Goal: Task Accomplishment & Management: Manage account settings

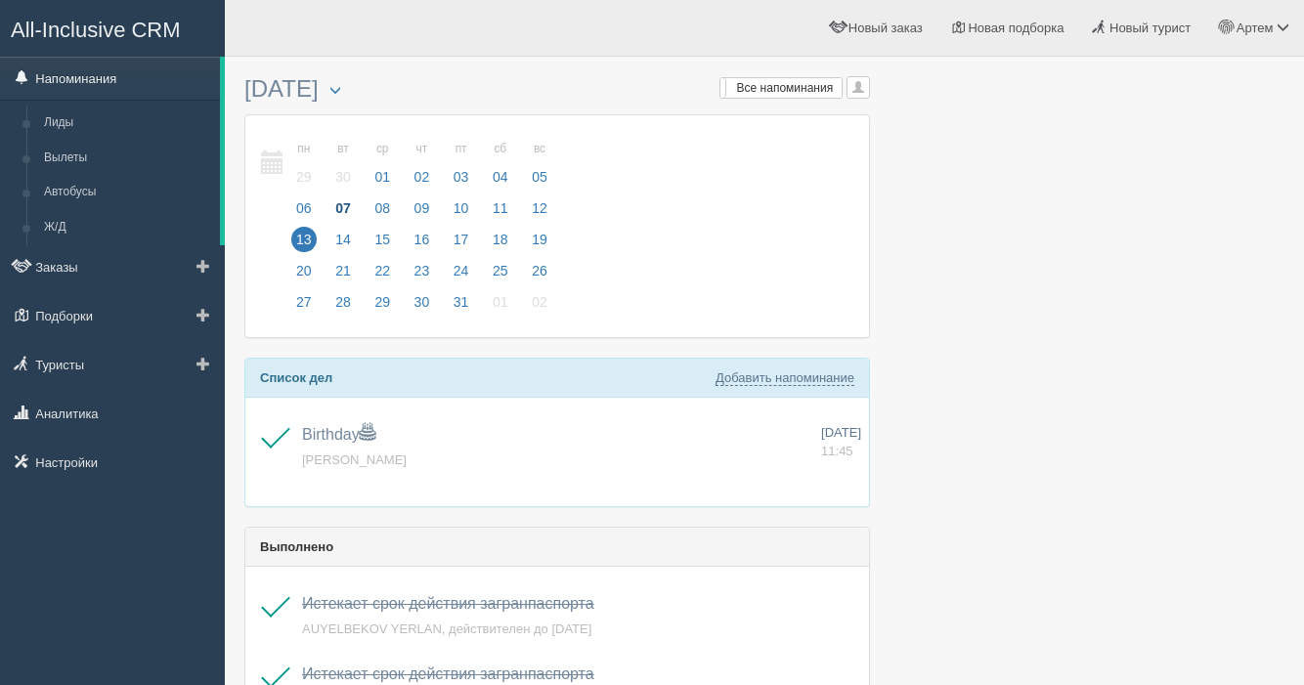
click at [116, 79] on link "Напоминания" at bounding box center [110, 78] width 220 height 43
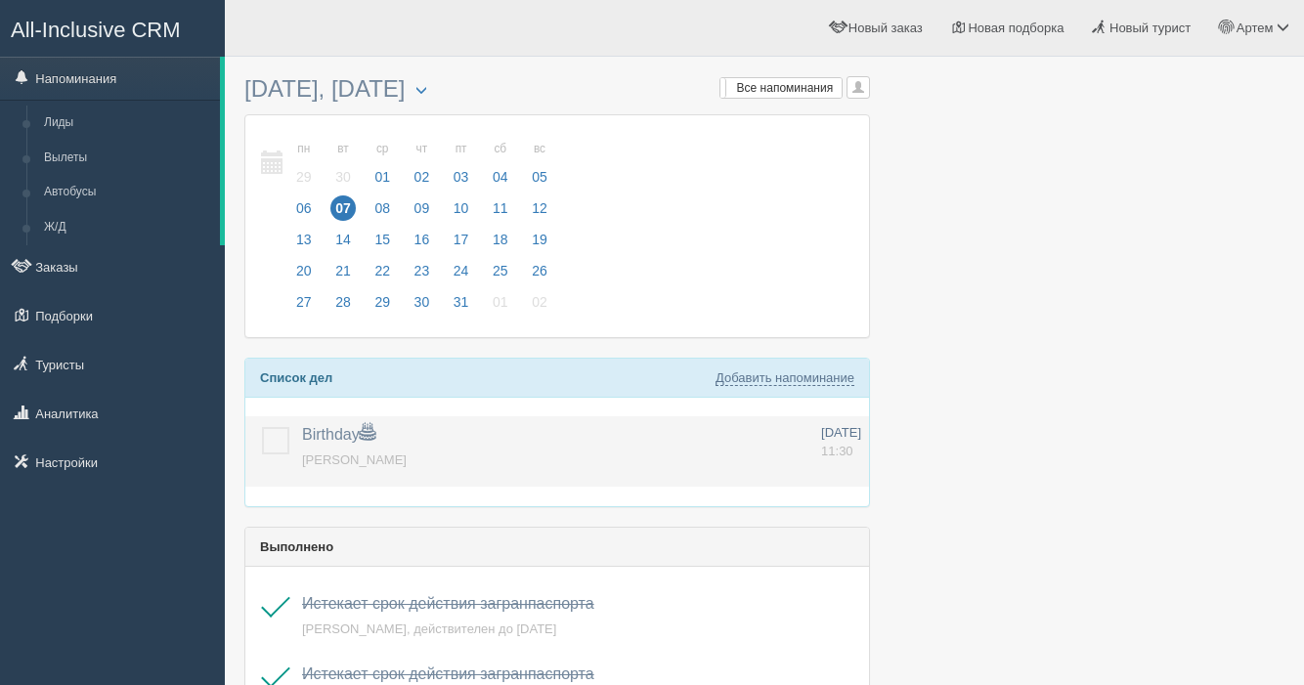
click at [262, 427] on label at bounding box center [262, 427] width 0 height 0
click at [0, 0] on input "checkbox" at bounding box center [0, 0] width 0 height 0
